Goal: Information Seeking & Learning: Learn about a topic

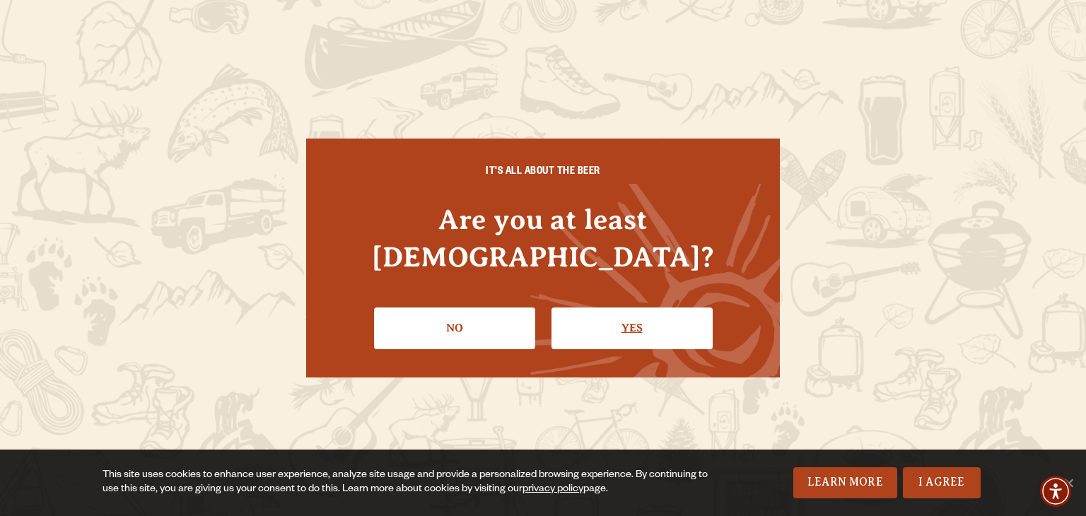
click at [634, 308] on link "Yes" at bounding box center [632, 328] width 161 height 41
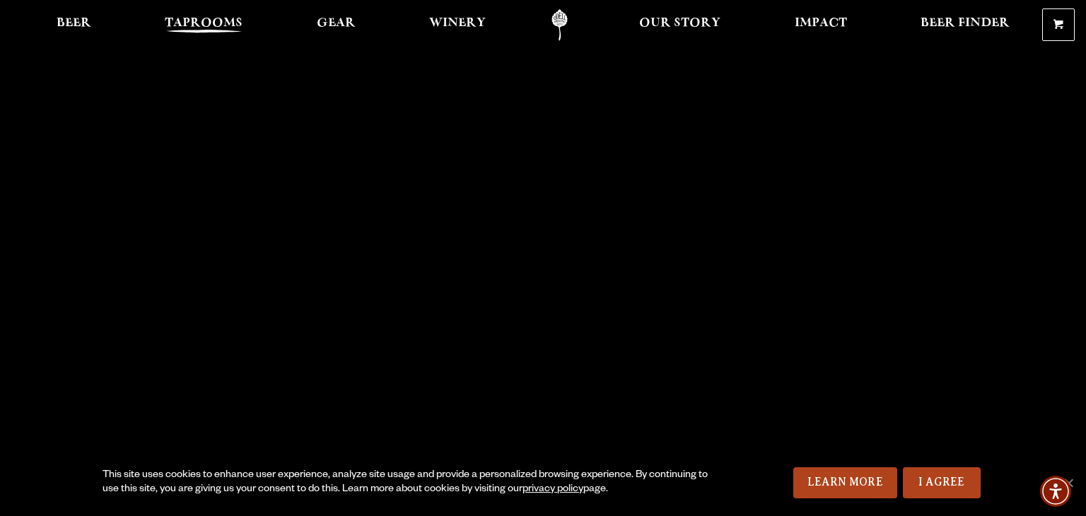
click at [225, 22] on span "Taprooms" at bounding box center [204, 23] width 78 height 11
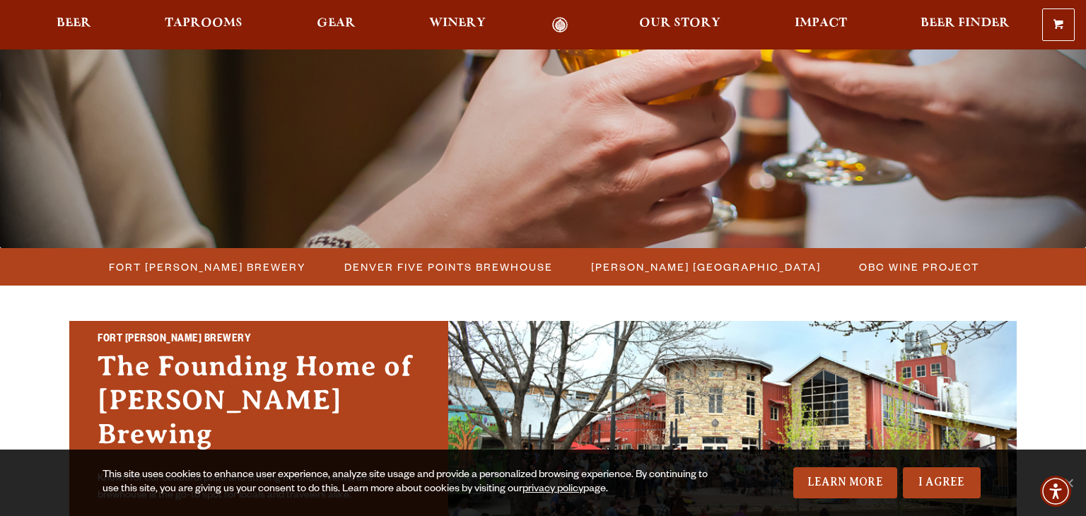
scroll to position [283, 0]
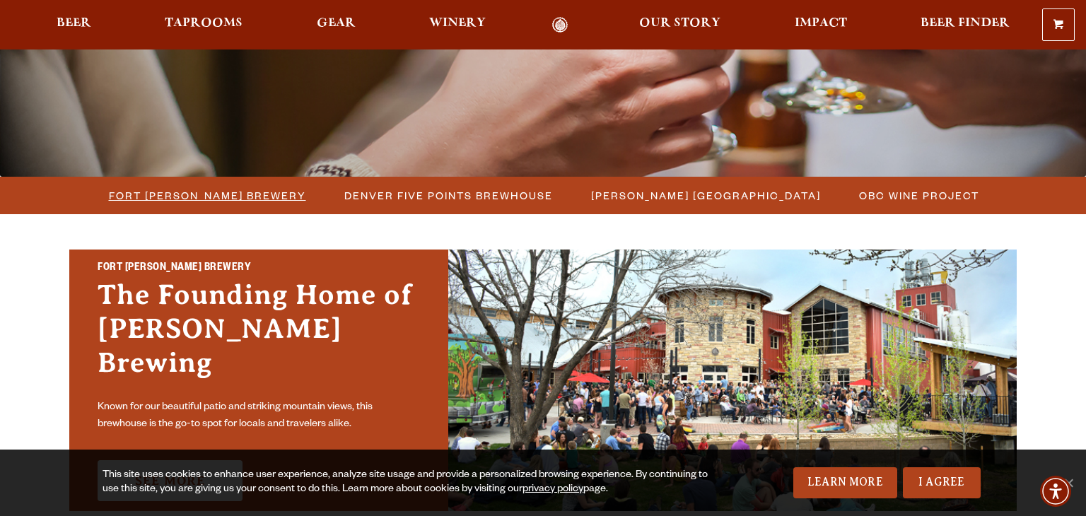
click at [198, 194] on span "Fort Collins Brewery" at bounding box center [207, 195] width 197 height 21
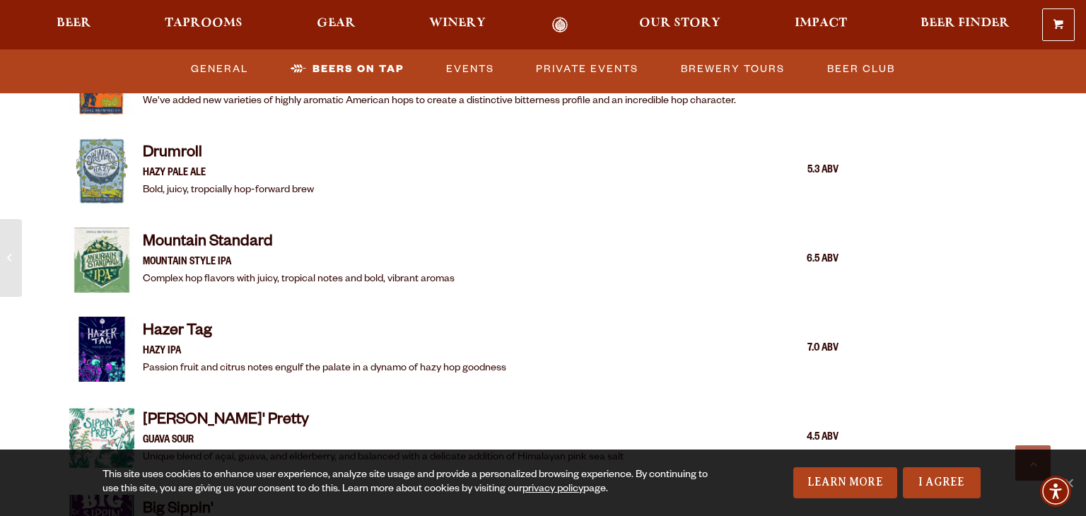
scroll to position [1895, 0]
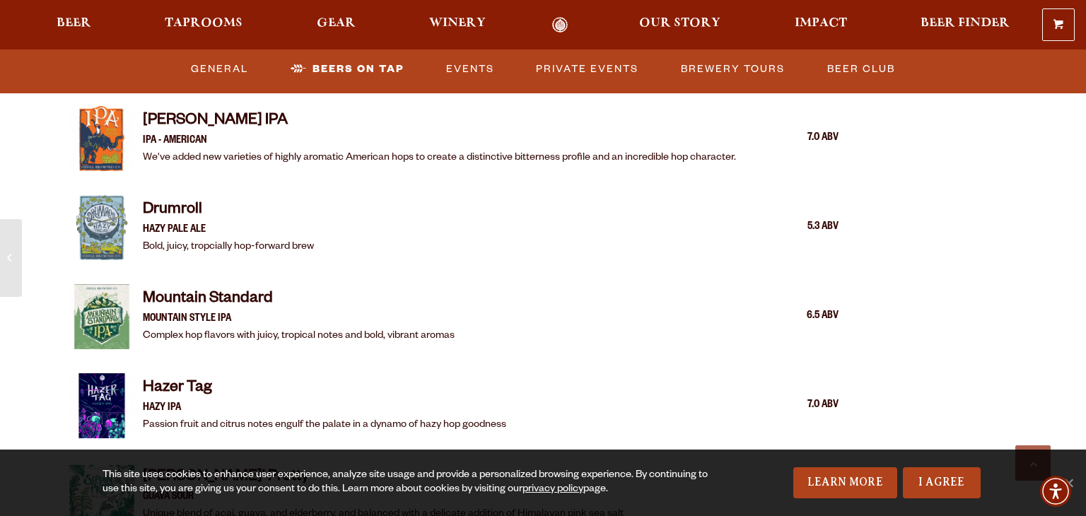
click at [111, 214] on img at bounding box center [101, 227] width 65 height 65
click at [376, 70] on link "Beers on Tap" at bounding box center [347, 69] width 124 height 33
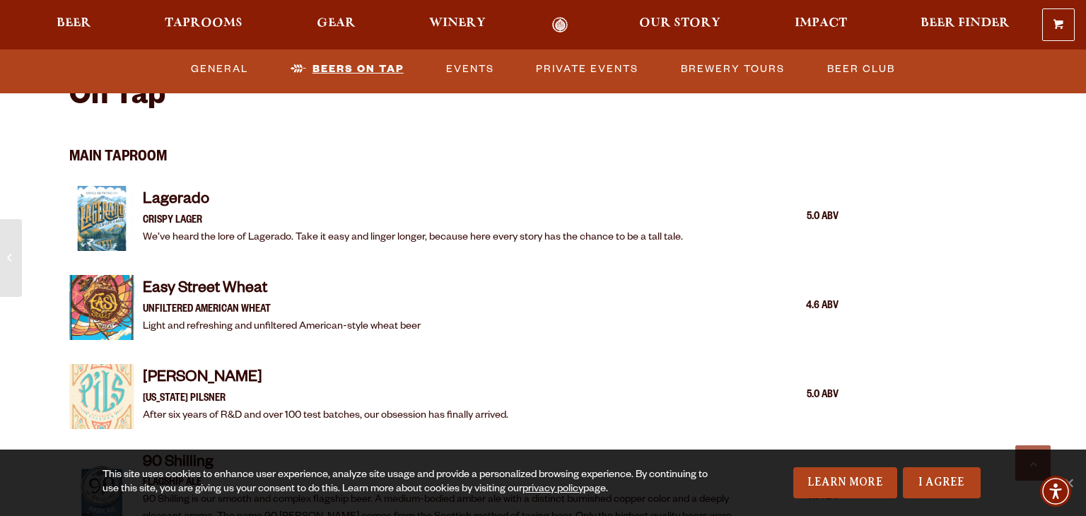
scroll to position [1431, 0]
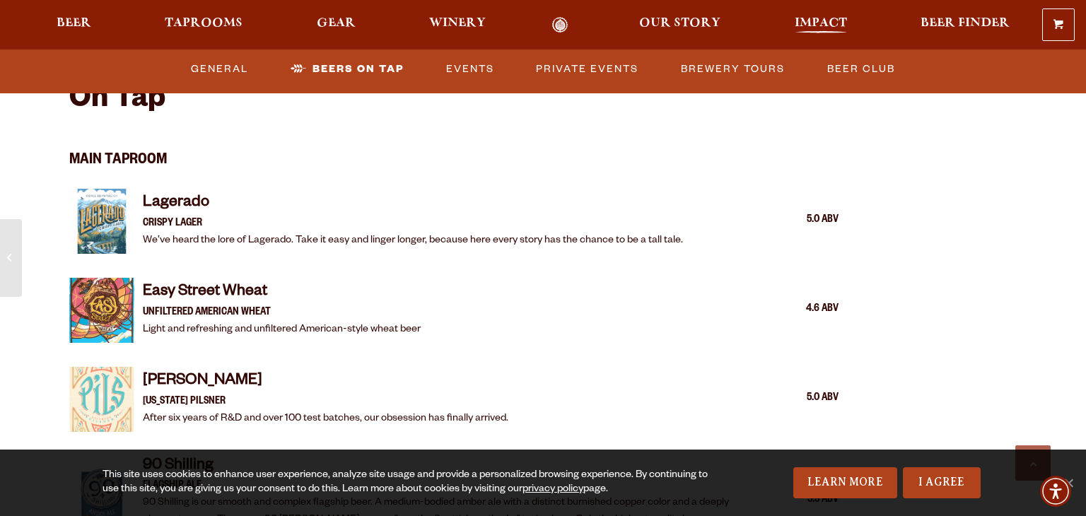
click at [826, 21] on span "Impact" at bounding box center [821, 23] width 52 height 11
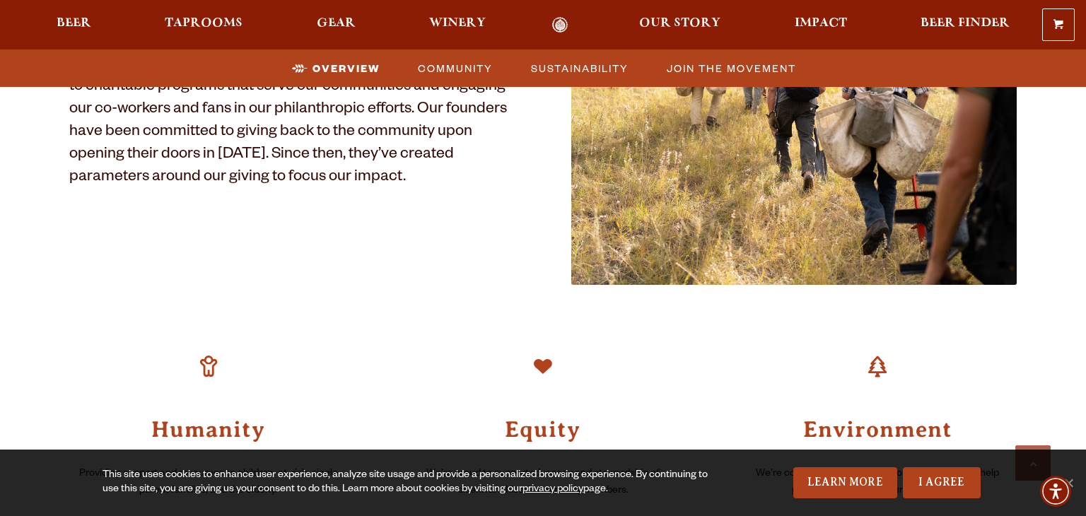
scroll to position [735, 0]
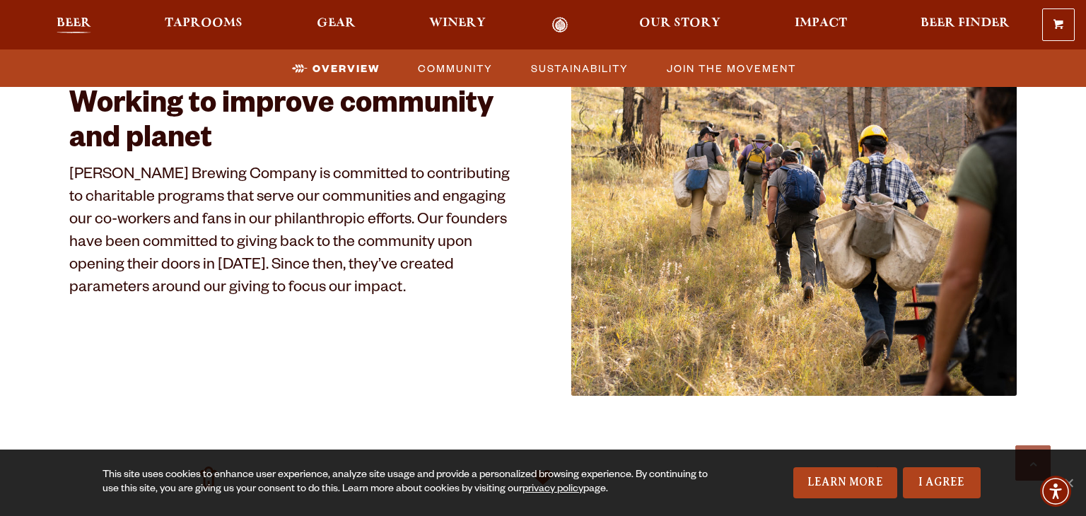
click at [79, 25] on span "Beer" at bounding box center [74, 23] width 35 height 11
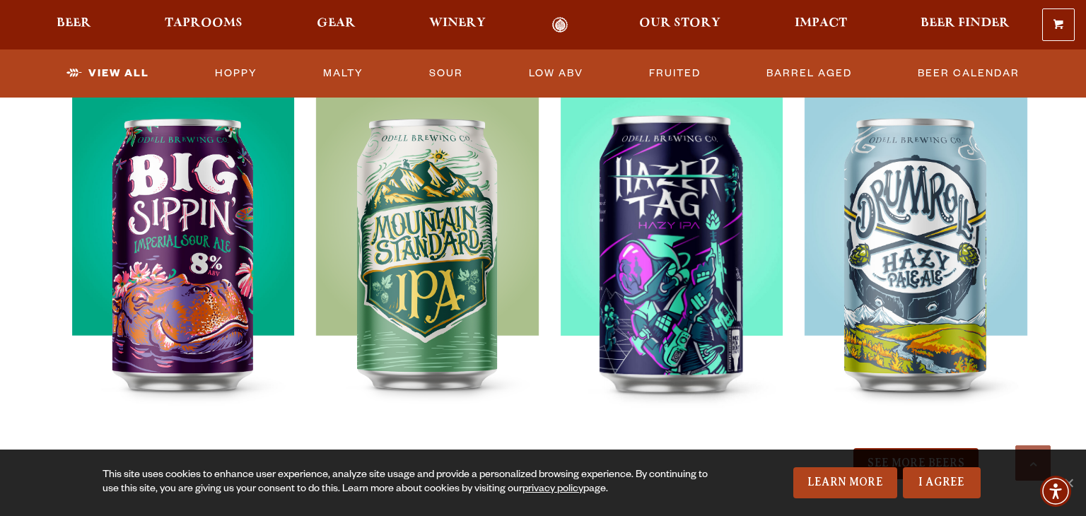
scroll to position [1528, 0]
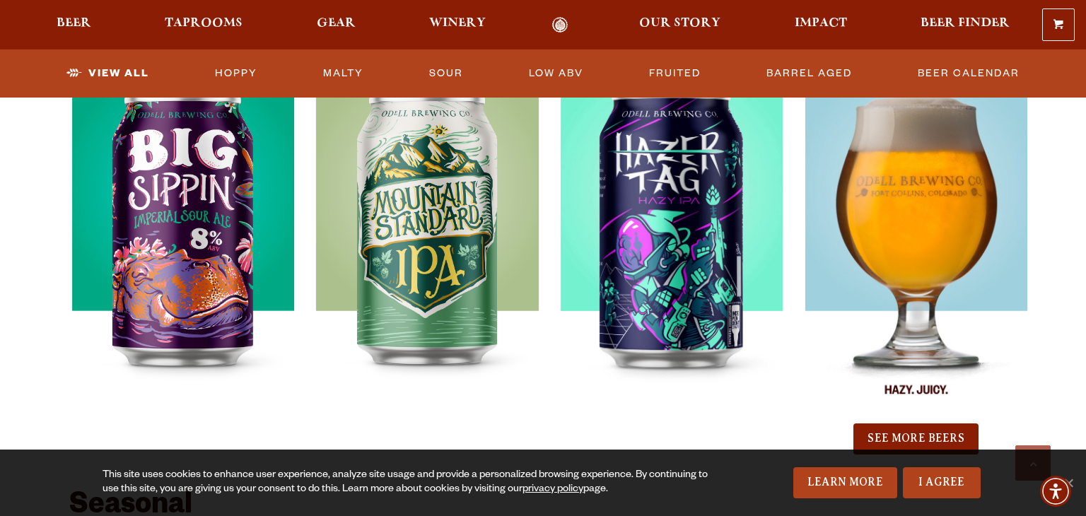
click at [918, 195] on img at bounding box center [916, 245] width 223 height 354
